Goal: Task Accomplishment & Management: Manage account settings

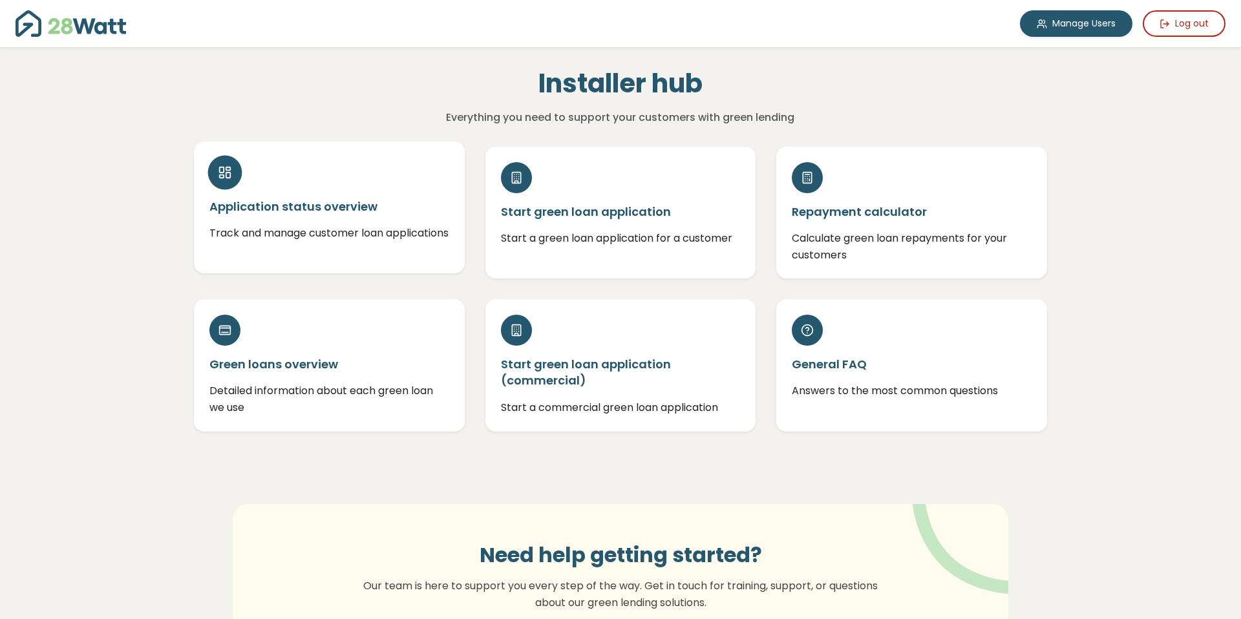
click at [331, 202] on h5 "Application status overview" at bounding box center [329, 207] width 240 height 16
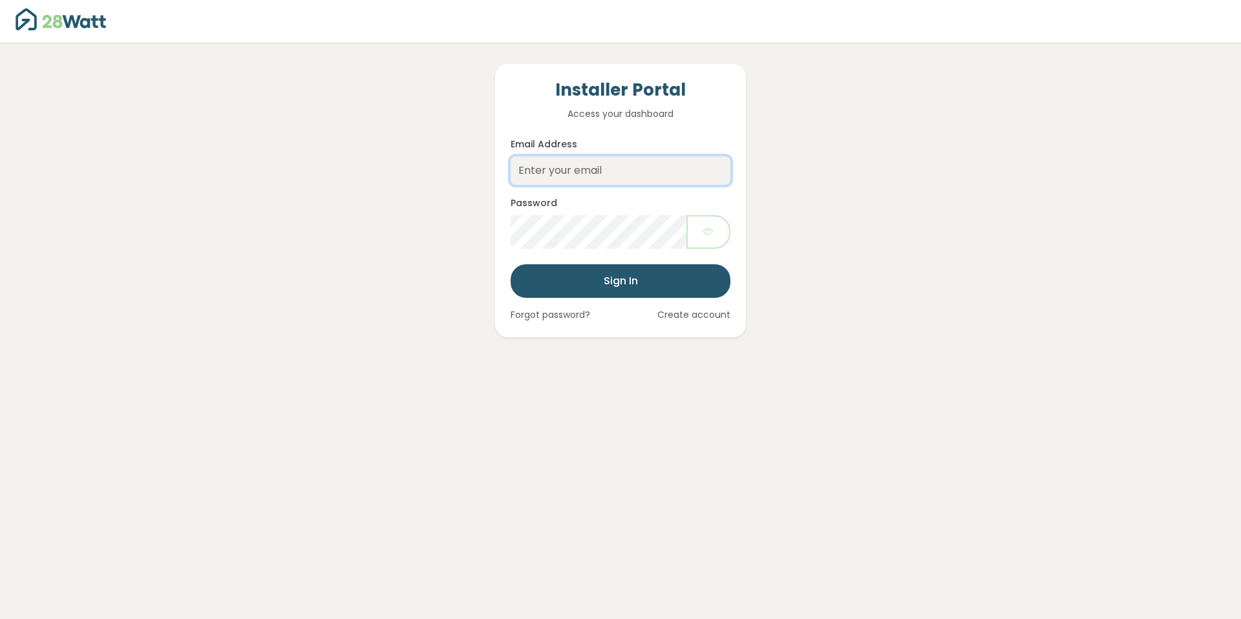
click at [612, 169] on input "Email Address" at bounding box center [621, 170] width 220 height 28
type input "info@customsolarpower.com.au"
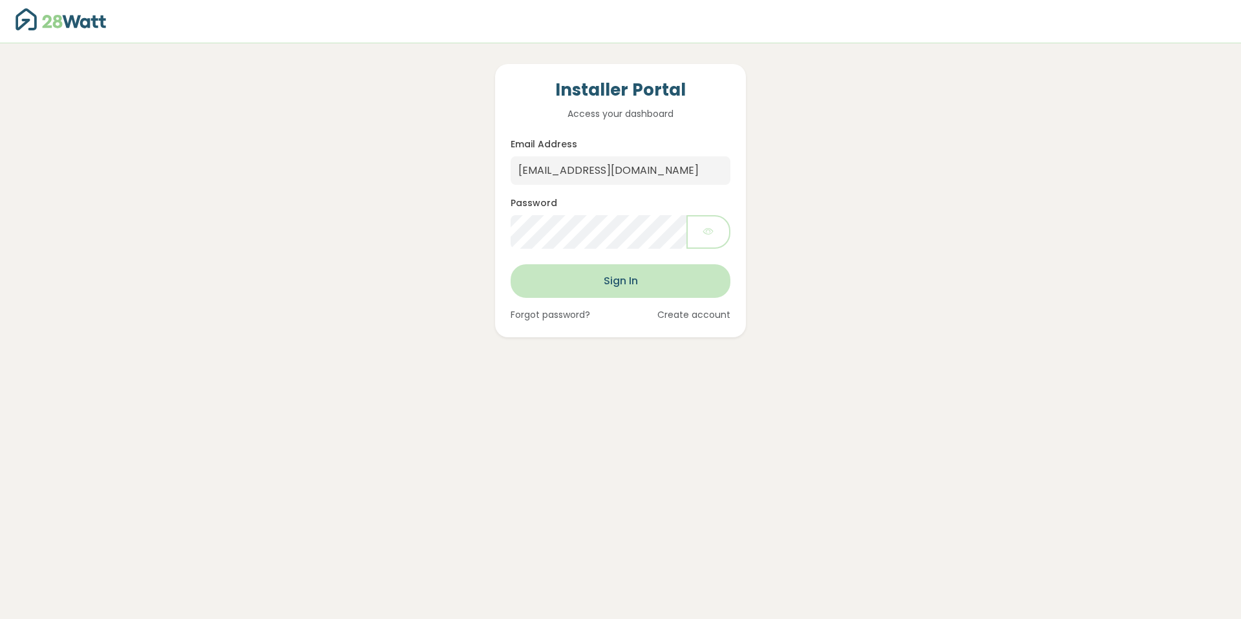
click at [619, 279] on button "Sign In" at bounding box center [621, 281] width 220 height 34
